Goal: Task Accomplishment & Management: Manage account settings

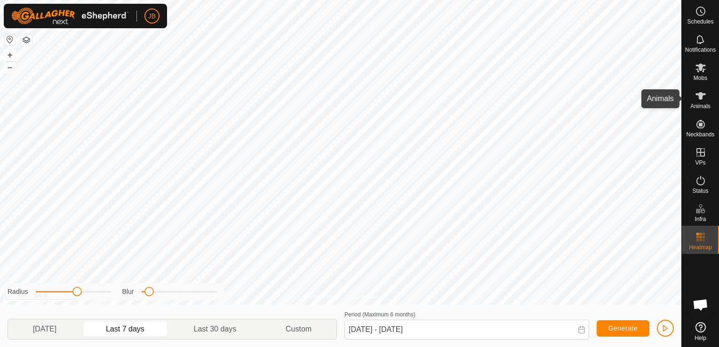
click at [705, 99] on icon at bounding box center [700, 95] width 11 height 11
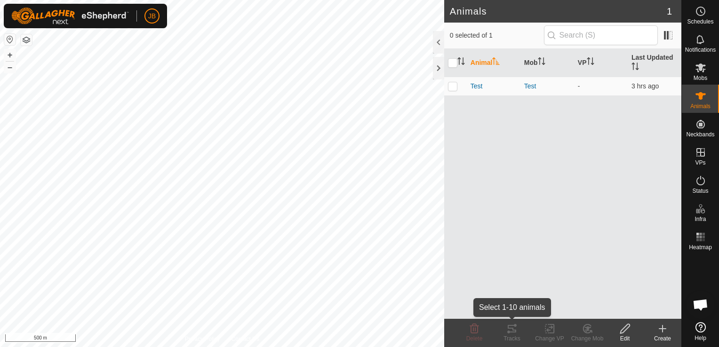
click at [513, 333] on icon at bounding box center [512, 328] width 11 height 11
click at [477, 85] on span "Test" at bounding box center [477, 86] width 12 height 10
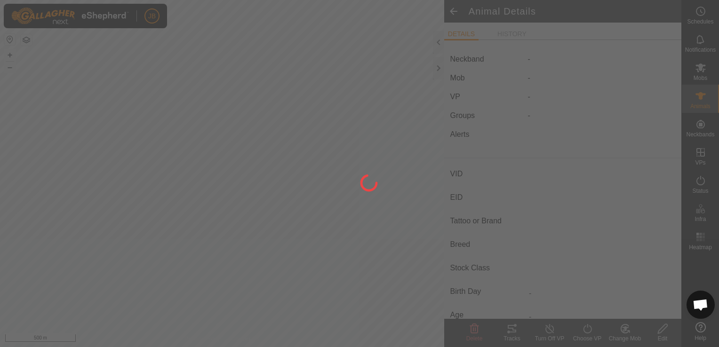
type input "Test"
type input "-"
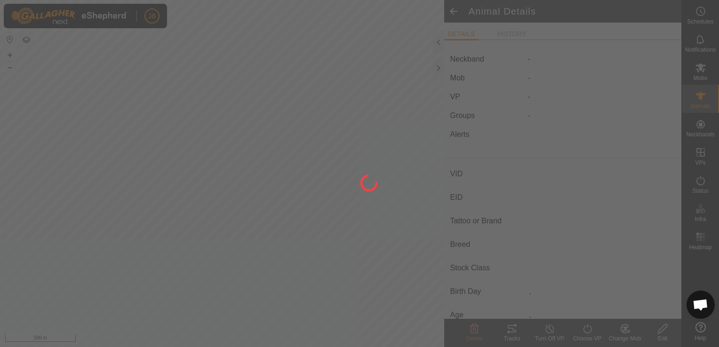
type input "0 kg"
type input "-"
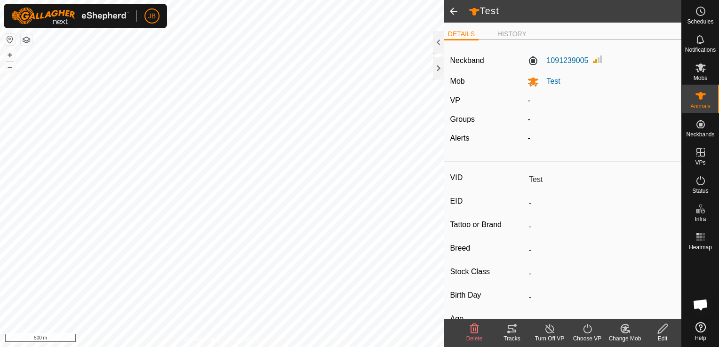
click at [458, 11] on span at bounding box center [453, 11] width 19 height 23
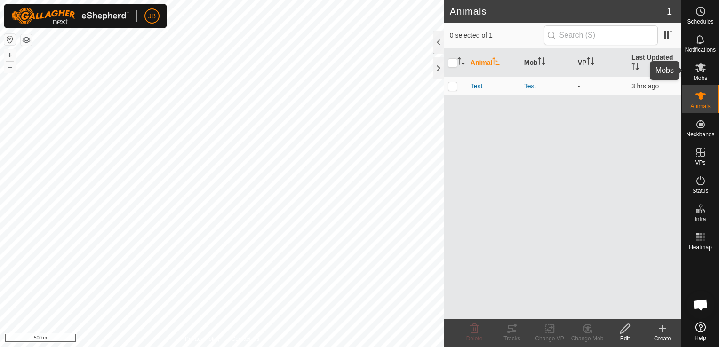
click at [705, 72] on icon at bounding box center [700, 67] width 11 height 11
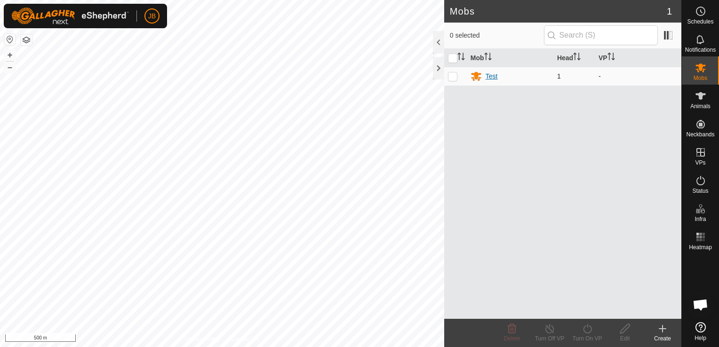
click at [493, 74] on div "Test" at bounding box center [492, 77] width 12 height 10
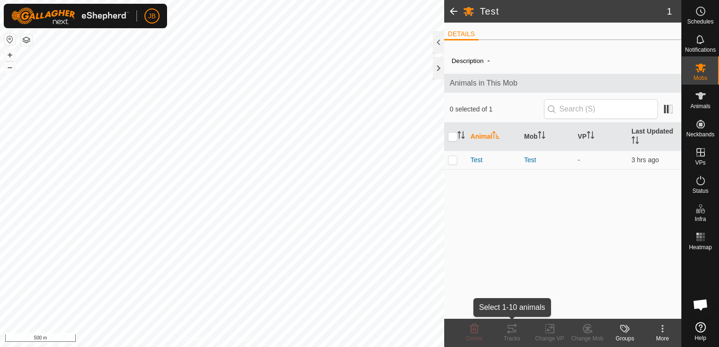
click at [515, 335] on div "Tracks" at bounding box center [512, 339] width 38 height 8
click at [477, 161] on span "Test" at bounding box center [477, 160] width 12 height 10
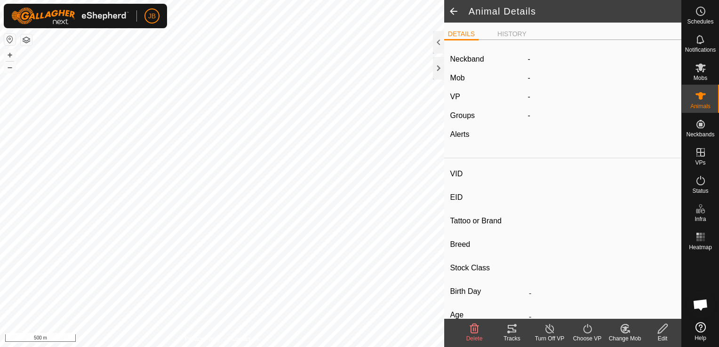
type input "Test"
type input "-"
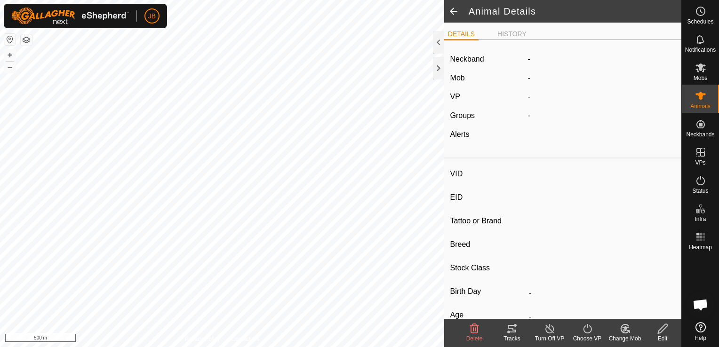
type input "0 kg"
type input "-"
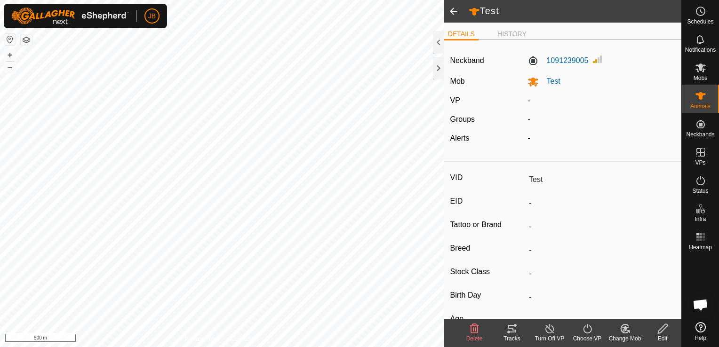
click at [513, 328] on icon at bounding box center [512, 328] width 11 height 11
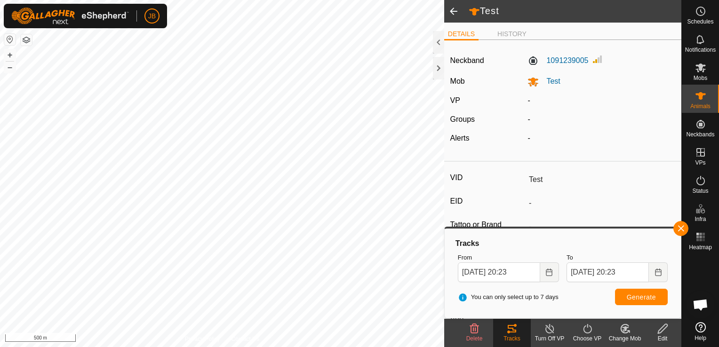
click at [455, 15] on span at bounding box center [453, 11] width 19 height 23
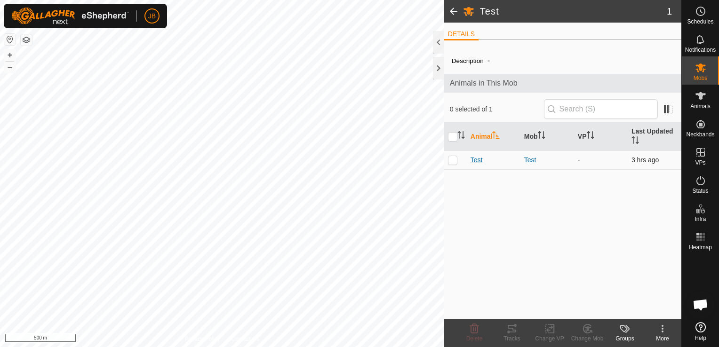
click at [480, 161] on span "Test" at bounding box center [477, 160] width 12 height 10
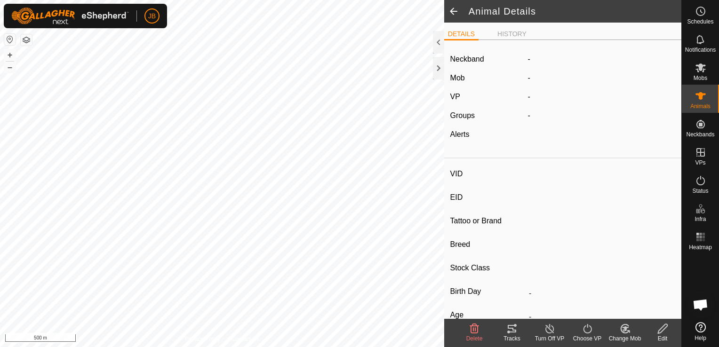
type input "Test"
type input "-"
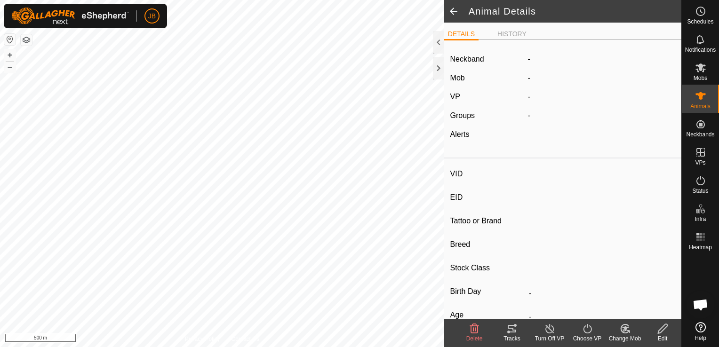
type input "0 kg"
type input "-"
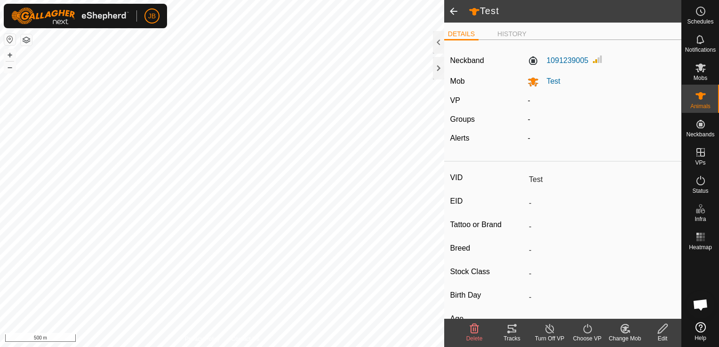
click at [452, 12] on span at bounding box center [453, 11] width 19 height 23
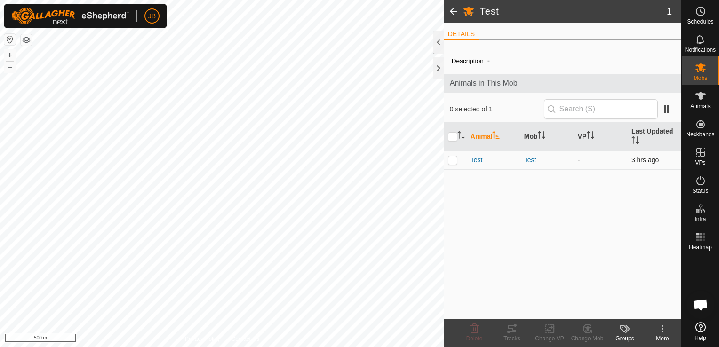
click at [477, 161] on span "Test" at bounding box center [477, 160] width 12 height 10
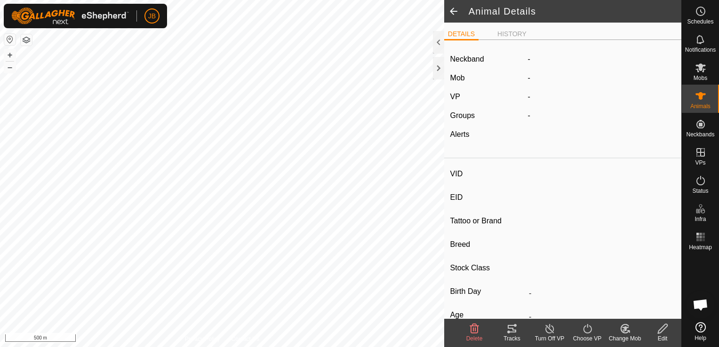
type input "Test"
type input "-"
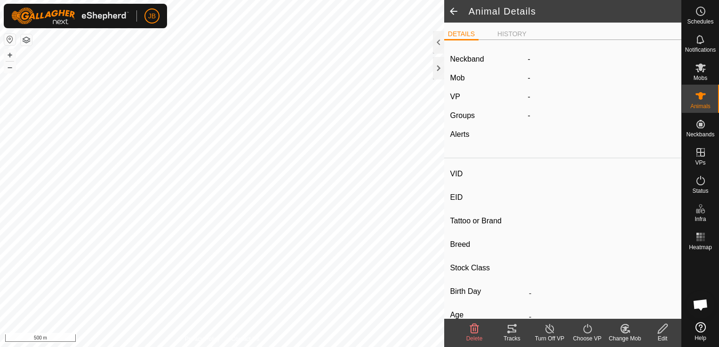
type input "0 kg"
type input "-"
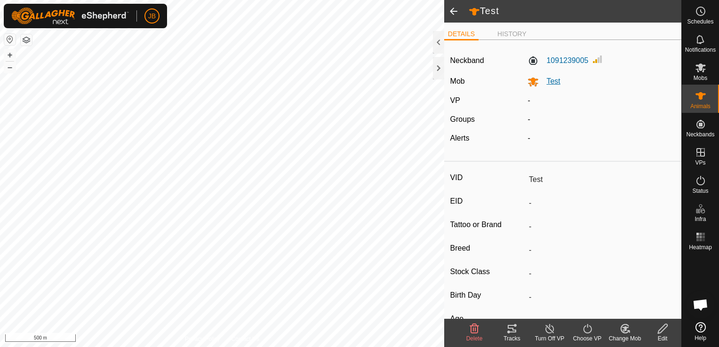
click at [551, 82] on span "Test" at bounding box center [549, 81] width 21 height 8
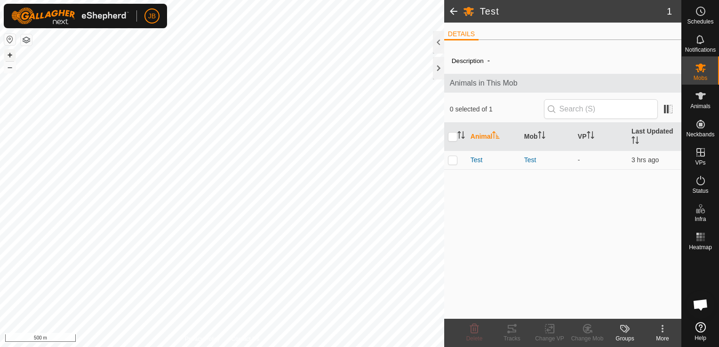
click at [11, 50] on button "+" at bounding box center [9, 54] width 11 height 11
click at [11, 54] on button "+" at bounding box center [9, 54] width 11 height 11
click at [8, 52] on button "+" at bounding box center [9, 54] width 11 height 11
click at [365, 0] on html "JB Schedules Notifications Mobs Animals Neckbands VPs Status Infra Heatmap Help…" at bounding box center [359, 173] width 719 height 347
click at [153, 0] on html "JB My Account Settings Logout Schedules Notifications Mobs Animals Neckbands VP…" at bounding box center [359, 173] width 719 height 347
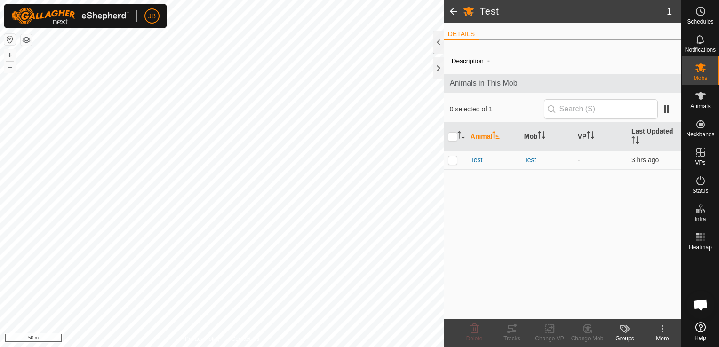
click at [162, 0] on html "JB Schedules Notifications Mobs Animals Neckbands VPs Status Infra Heatmap Help…" at bounding box center [359, 173] width 719 height 347
click at [41, 0] on html "JB My Account Settings Logout Schedules Notifications Mobs Animals Neckbands VP…" at bounding box center [359, 173] width 719 height 347
click at [31, 0] on html "JB Schedules Notifications Mobs Animals Neckbands VPs Status Infra Heatmap Help…" at bounding box center [359, 173] width 719 height 347
click at [0, 347] on html "JB Schedules Notifications Mobs Animals Neckbands VPs Status Infra Heatmap Help…" at bounding box center [359, 173] width 719 height 347
click at [719, 347] on html "JB Schedules Notifications Mobs Animals Neckbands VPs Status Infra Heatmap Help…" at bounding box center [359, 173] width 719 height 347
